Goal: Find specific page/section: Find specific page/section

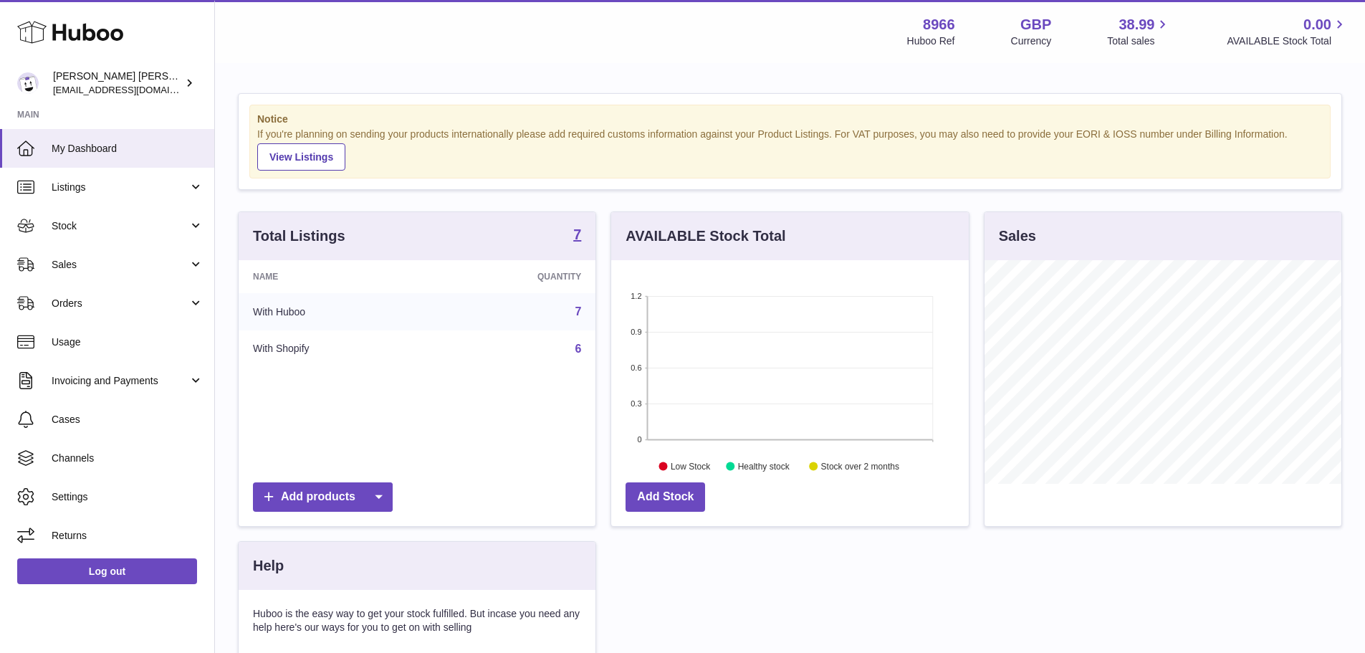
scroll to position [224, 357]
click at [134, 231] on span "Stock" at bounding box center [120, 226] width 137 height 14
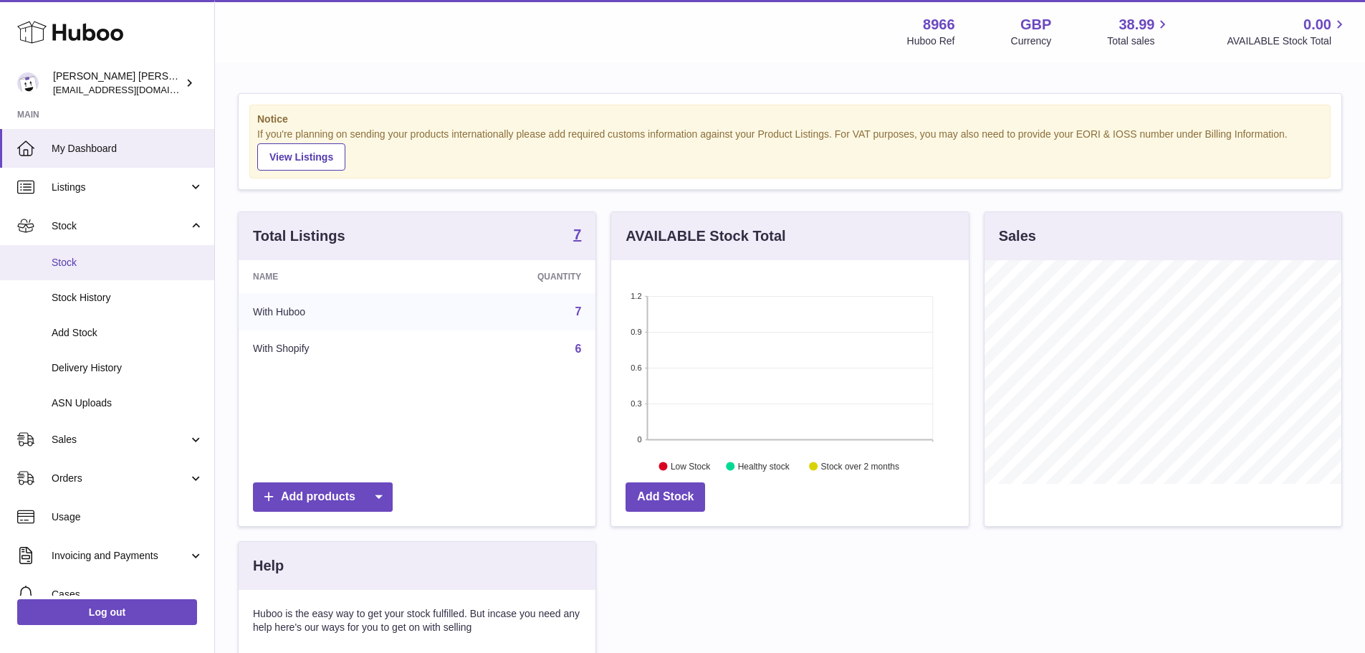
click at [105, 259] on span "Stock" at bounding box center [128, 263] width 152 height 14
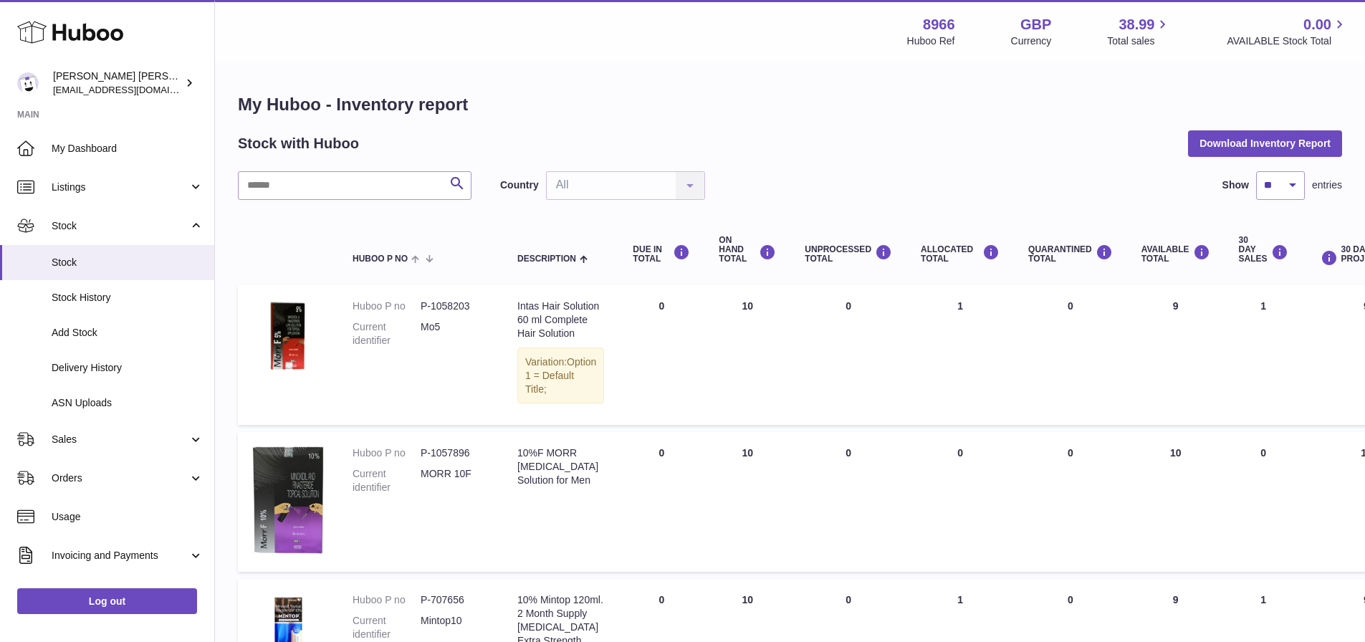
click at [800, 395] on td "UNPROCESSED Total 0" at bounding box center [848, 355] width 116 height 140
click at [299, 337] on img at bounding box center [288, 335] width 72 height 72
click at [107, 471] on span "Orders" at bounding box center [120, 478] width 137 height 14
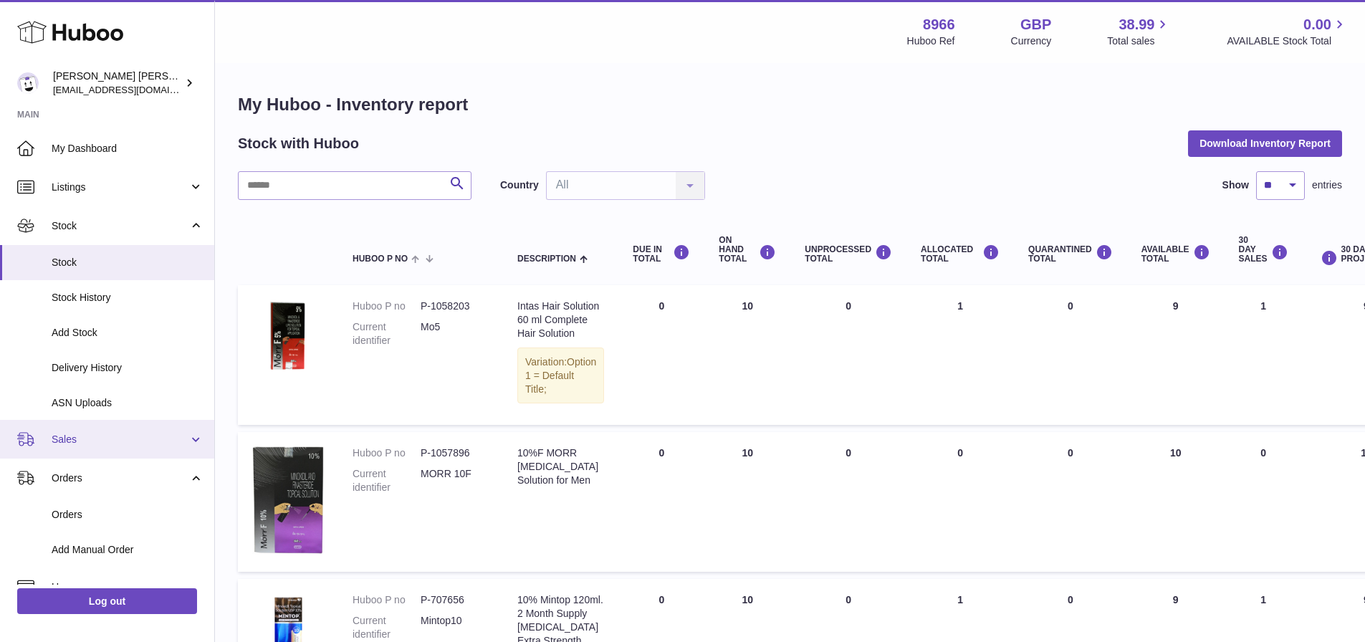
click at [131, 443] on span "Sales" at bounding box center [120, 440] width 137 height 14
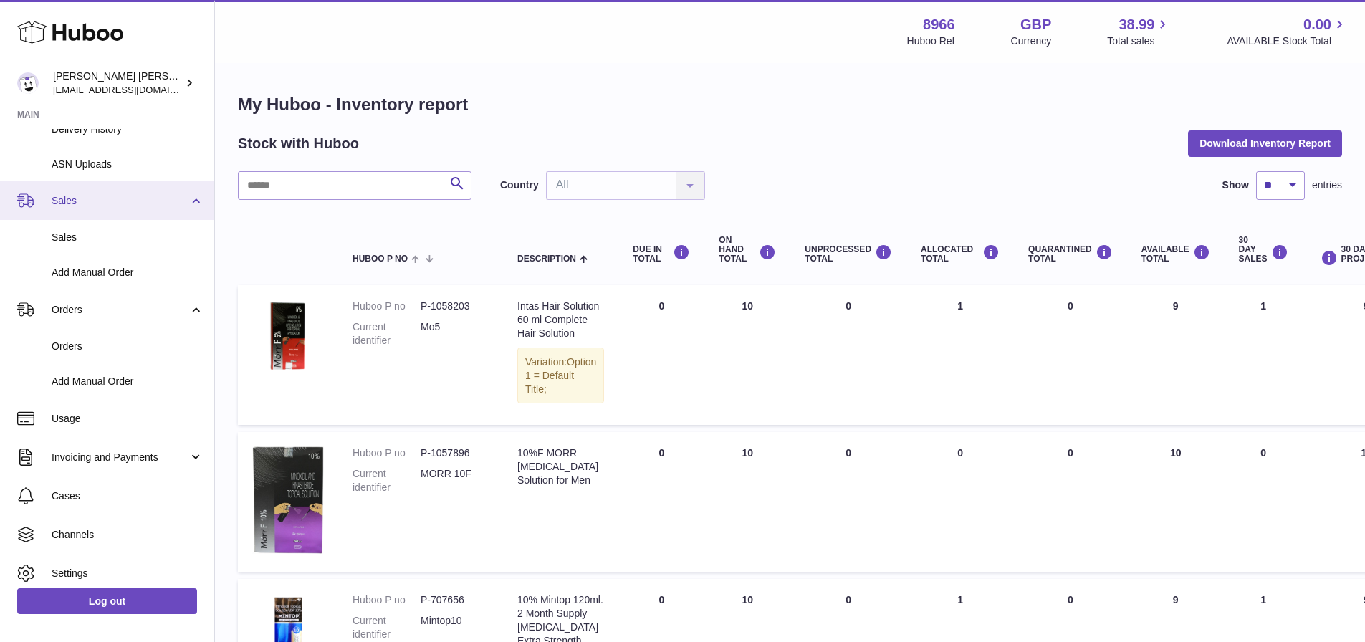
scroll to position [274, 0]
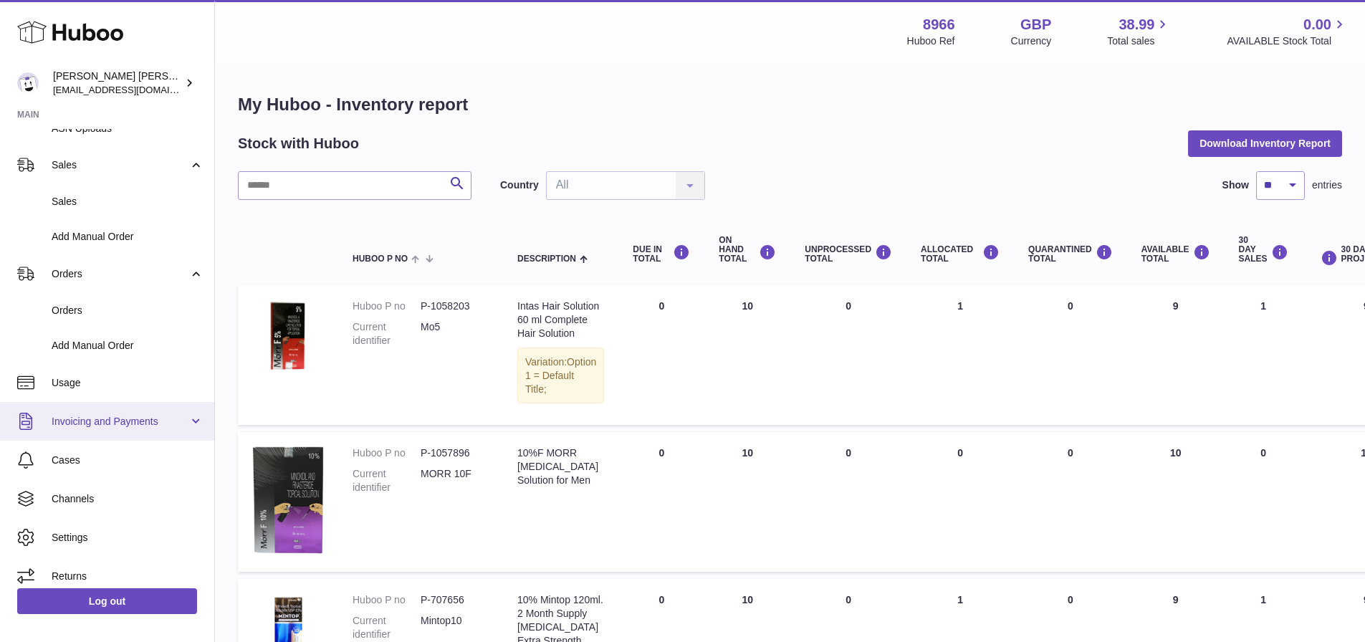
click at [155, 421] on span "Invoicing and Payments" at bounding box center [120, 422] width 137 height 14
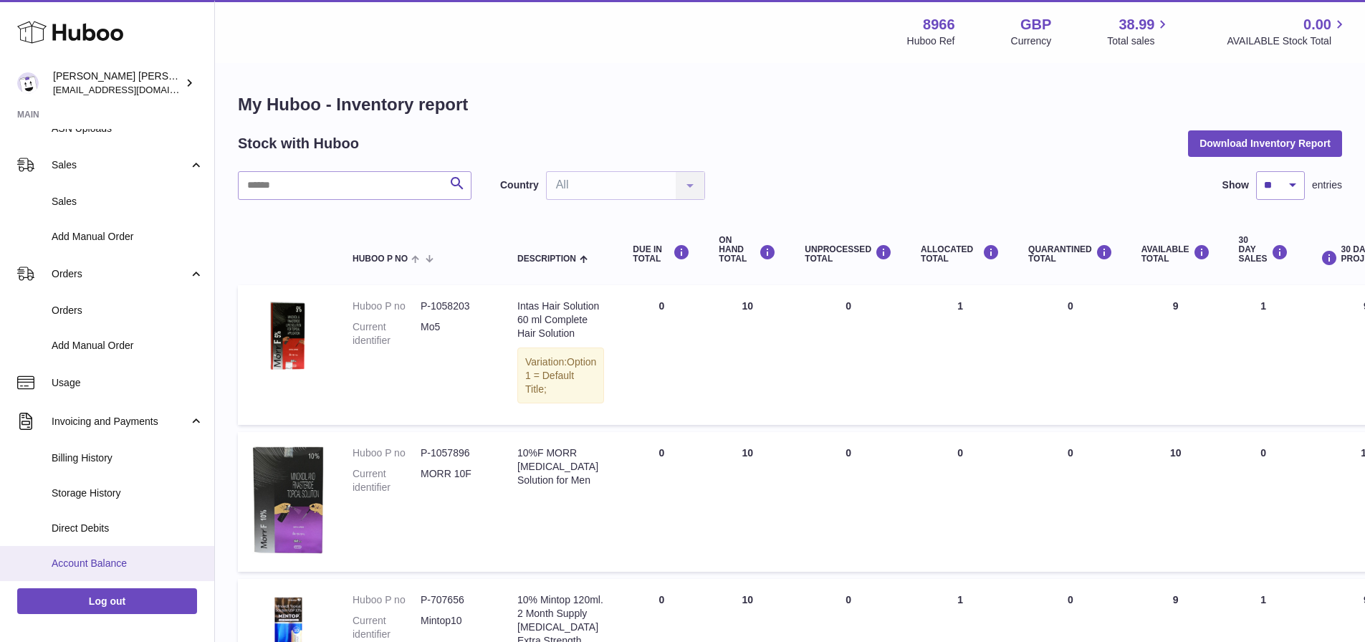
click at [133, 559] on span "Account Balance" at bounding box center [128, 564] width 152 height 14
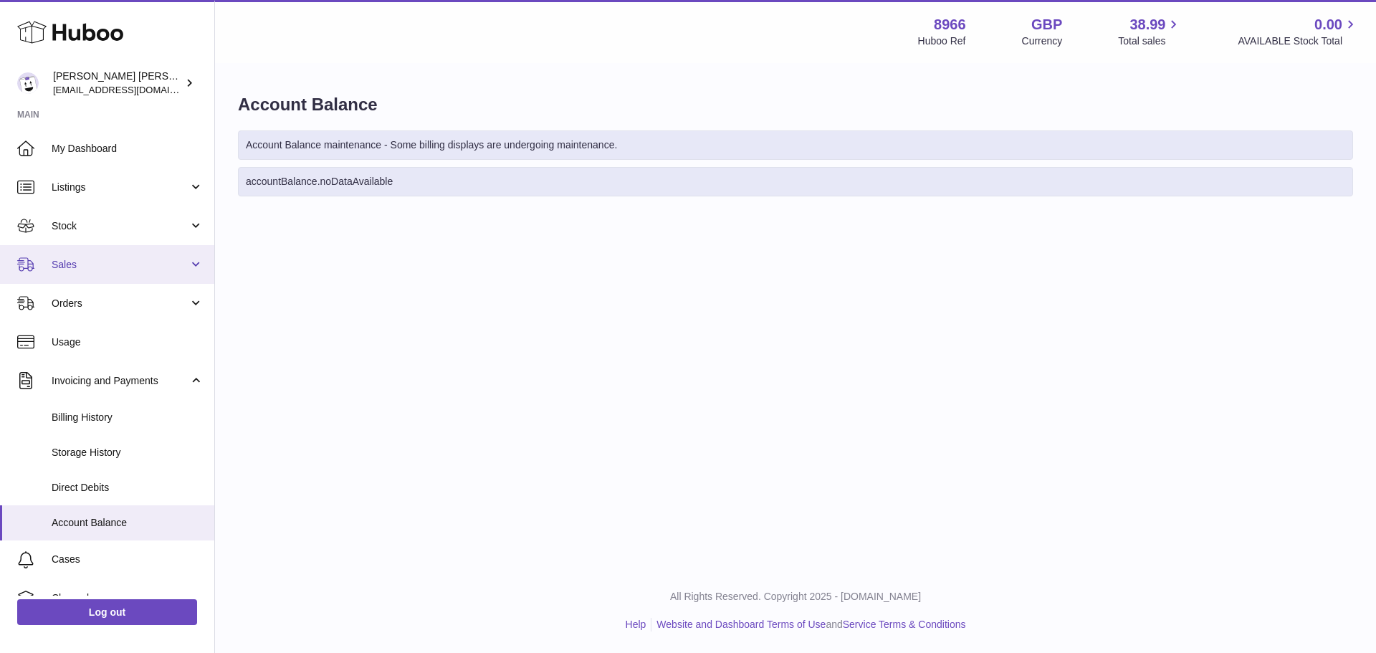
click at [124, 255] on link "Sales" at bounding box center [107, 264] width 214 height 39
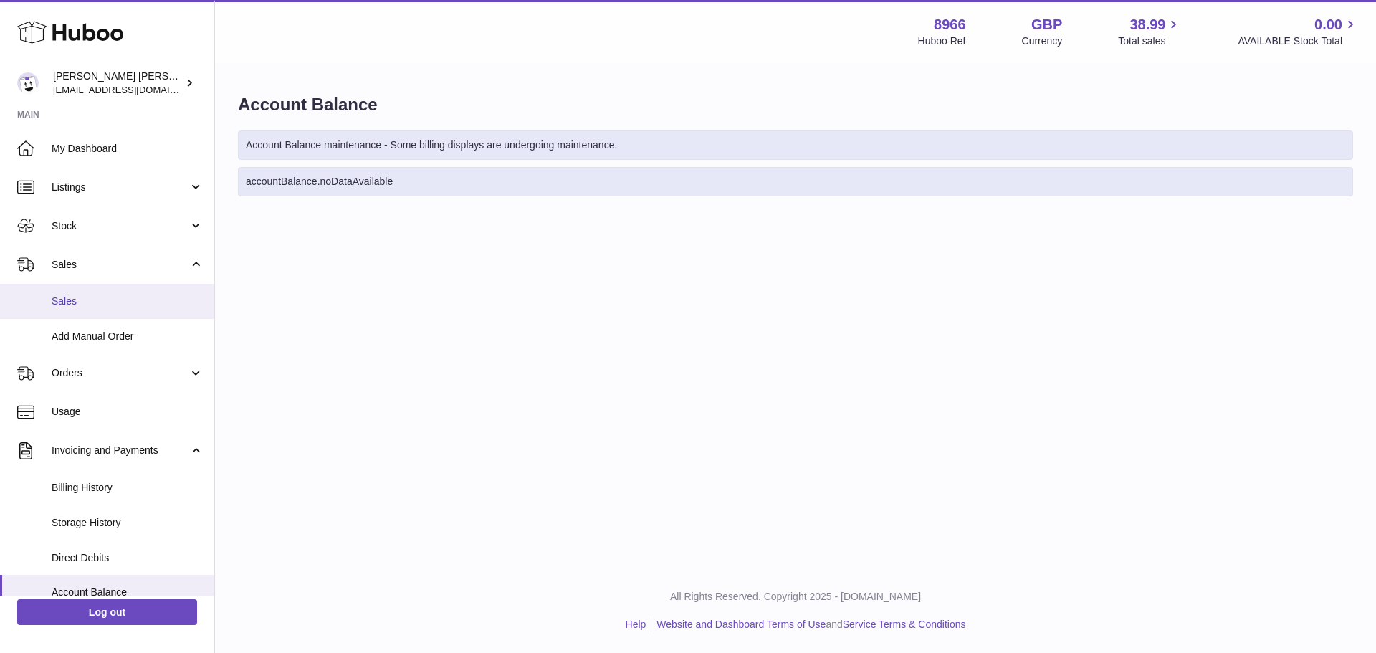
click at [103, 307] on span "Sales" at bounding box center [128, 301] width 152 height 14
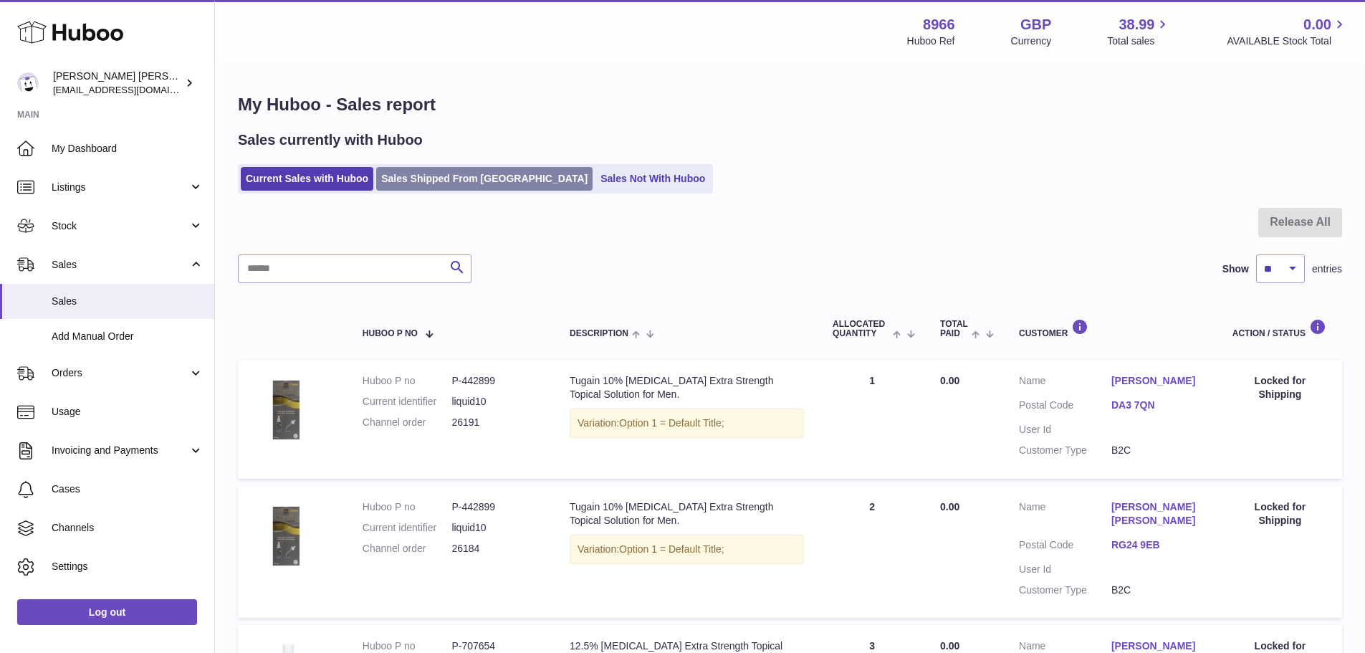
click at [443, 169] on link "Sales Shipped From Huboo" at bounding box center [484, 179] width 216 height 24
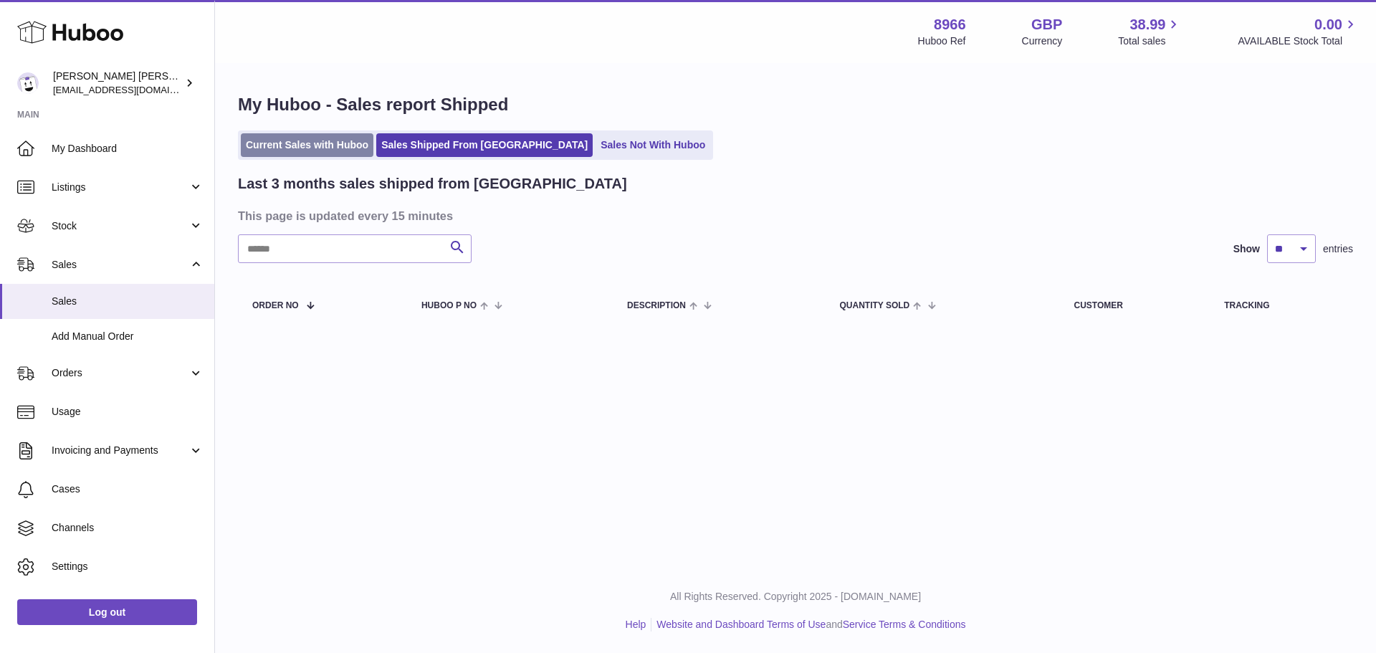
click at [327, 136] on link "Current Sales with Huboo" at bounding box center [307, 145] width 133 height 24
